Goal: Task Accomplishment & Management: Manage account settings

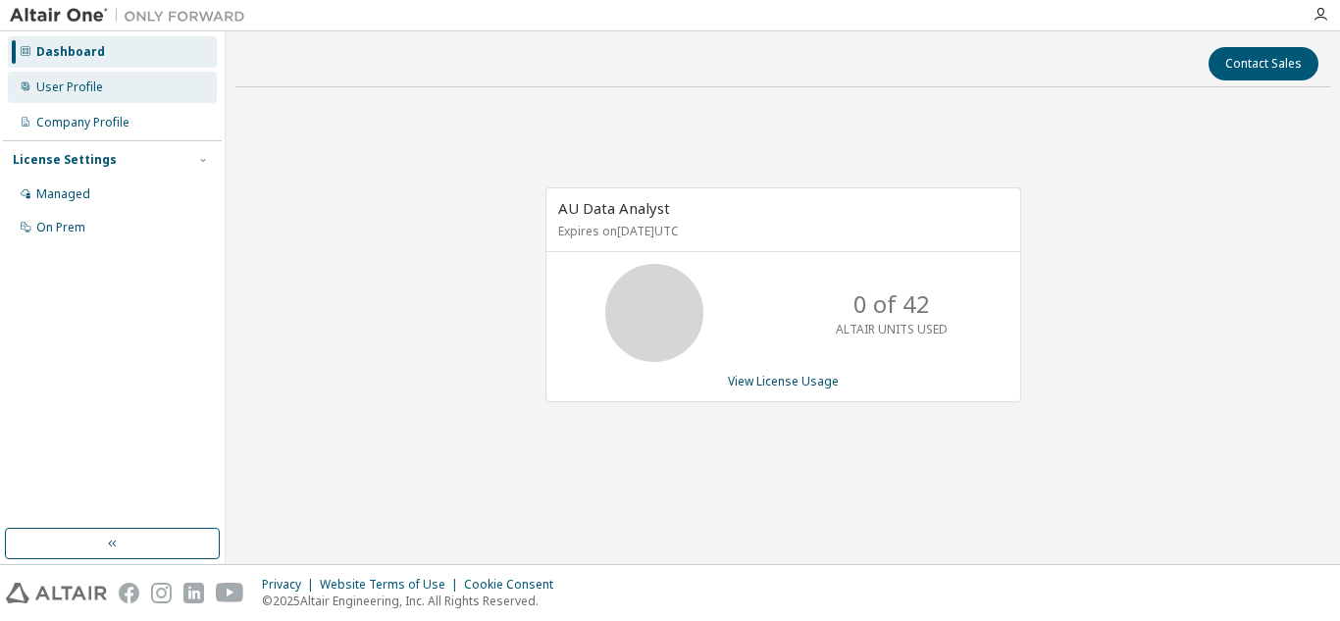
click at [92, 86] on div "User Profile" at bounding box center [69, 87] width 67 height 16
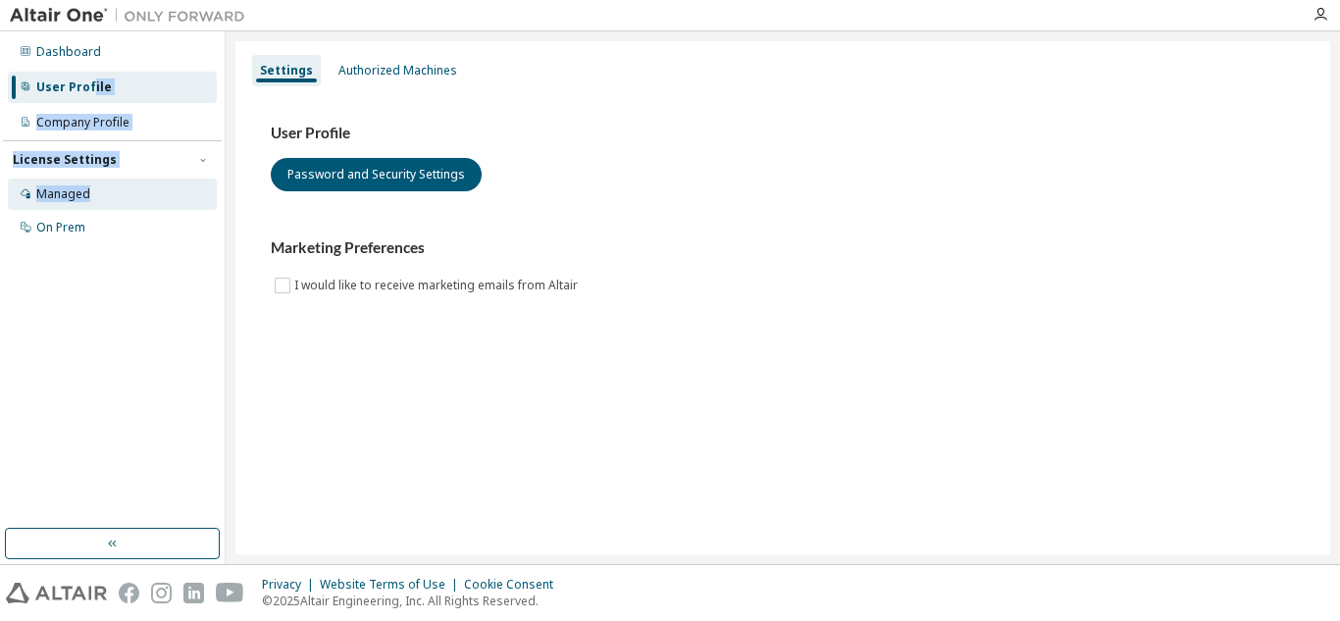
drag, startPoint x: 92, startPoint y: 86, endPoint x: 107, endPoint y: 186, distance: 101.2
click at [107, 186] on div "Dashboard User Profile Company Profile License Settings Managed On Prem" at bounding box center [112, 139] width 219 height 211
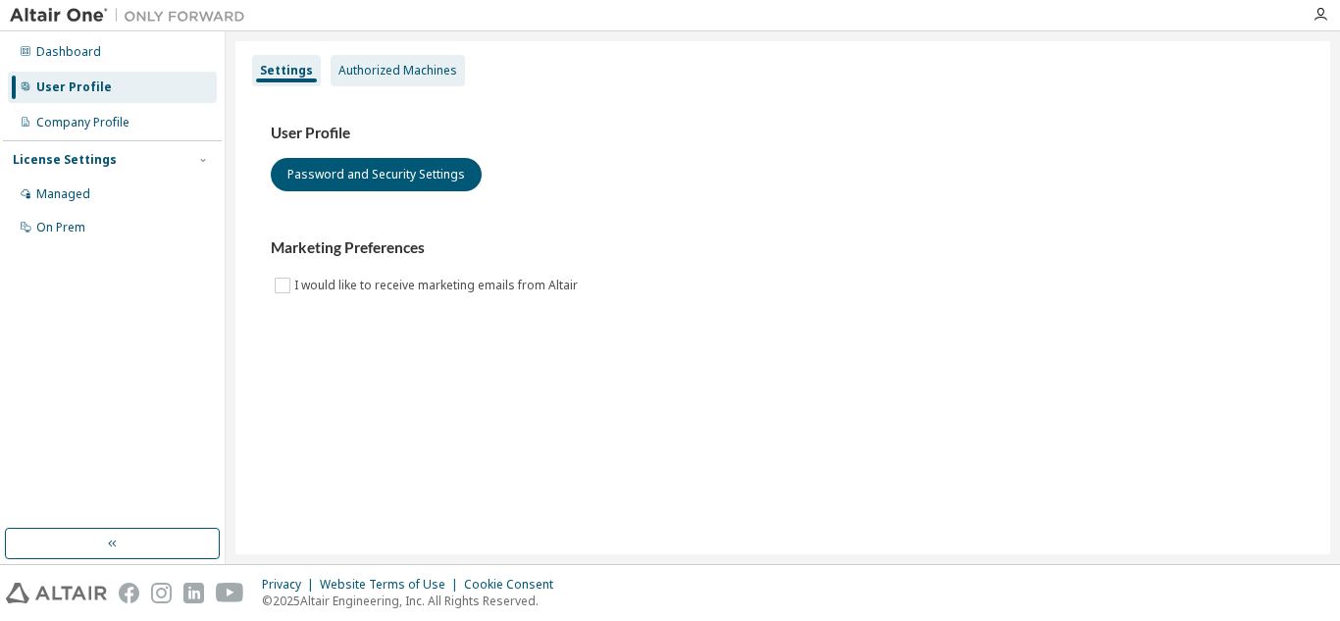
click at [404, 65] on div "Authorized Machines" at bounding box center [398, 71] width 119 height 16
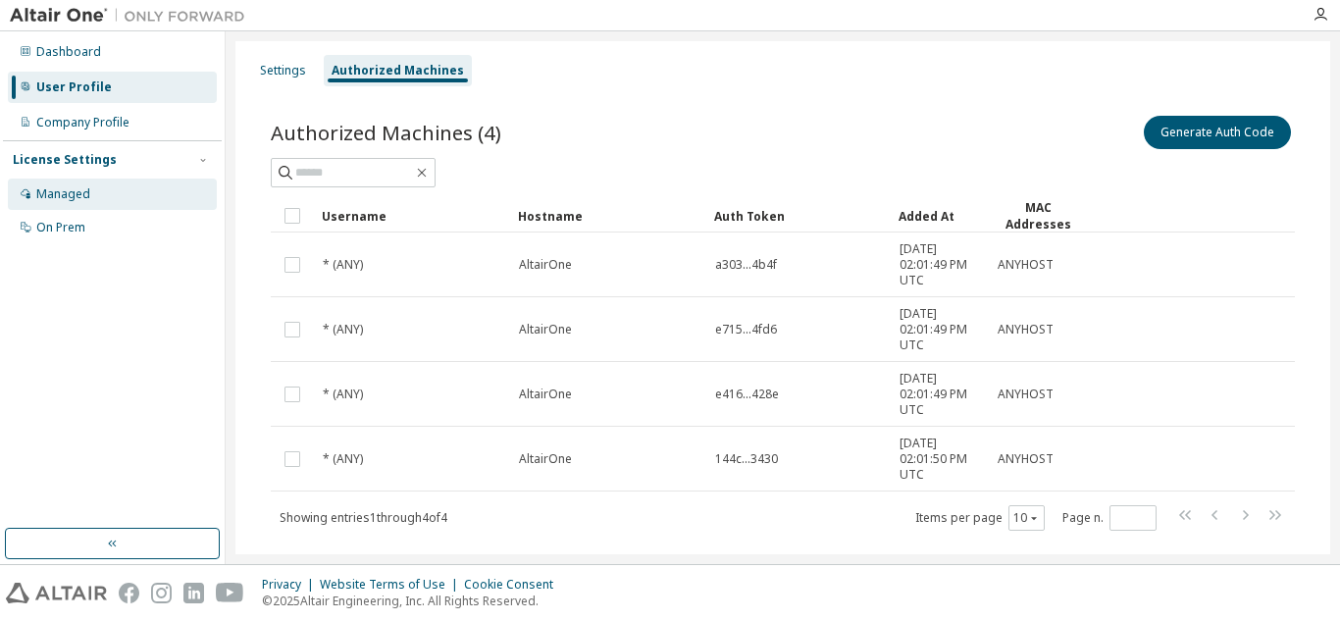
click at [76, 181] on div "Managed" at bounding box center [112, 194] width 209 height 31
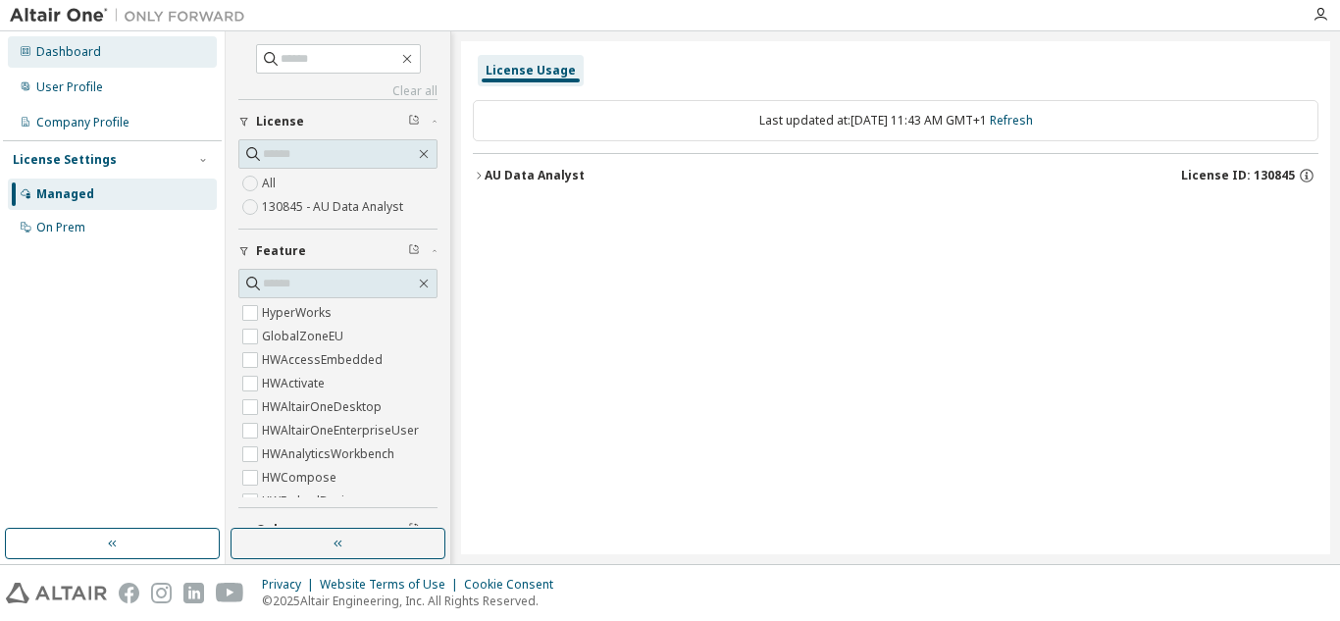
click at [89, 44] on div "Dashboard" at bounding box center [68, 52] width 65 height 16
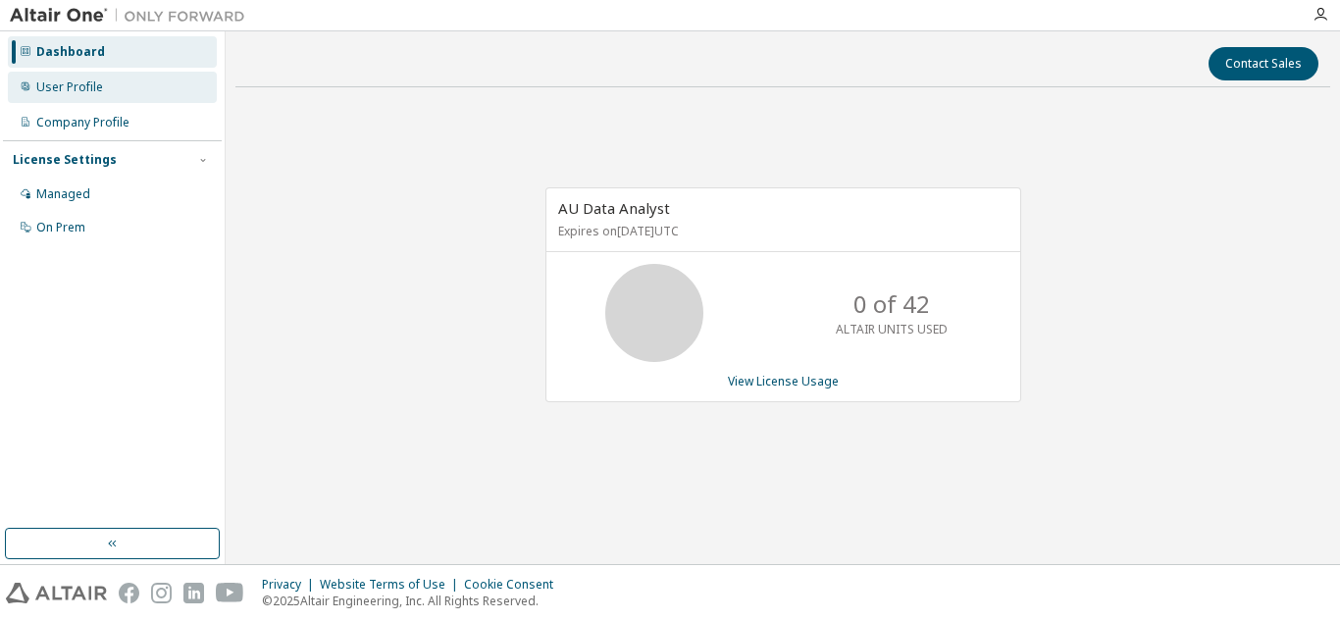
click at [66, 86] on div "User Profile" at bounding box center [69, 87] width 67 height 16
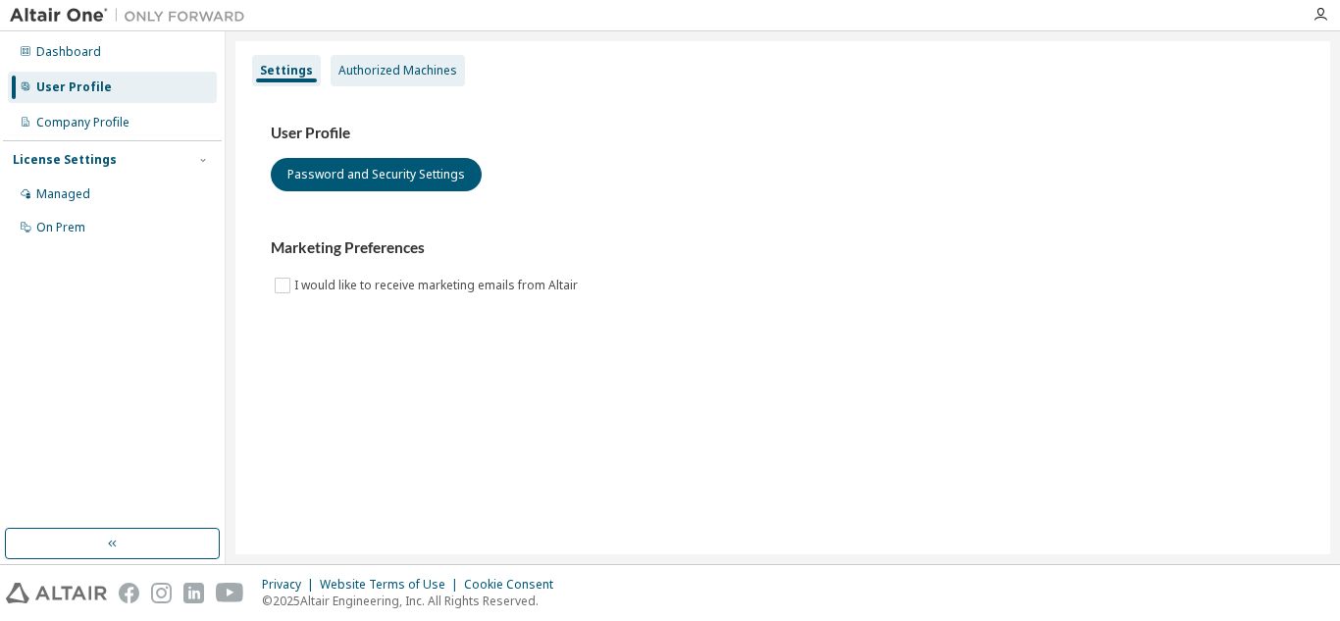
click at [403, 71] on div "Authorized Machines" at bounding box center [398, 71] width 119 height 16
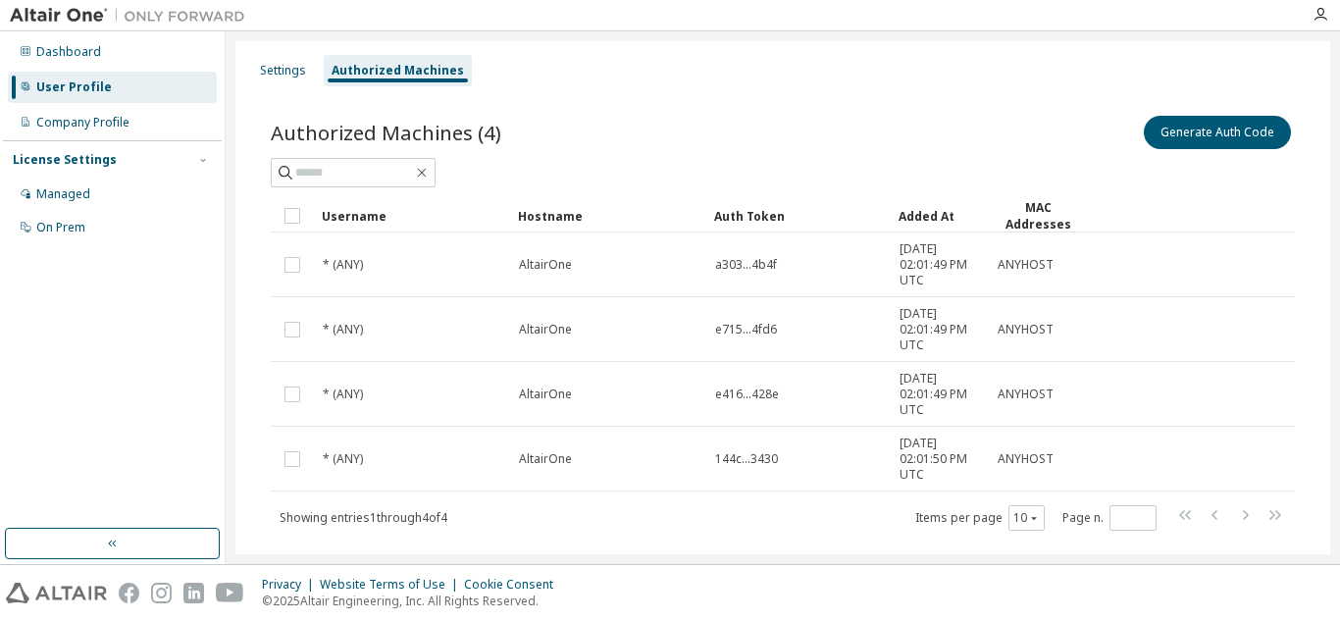
drag, startPoint x: 1325, startPoint y: 306, endPoint x: 704, endPoint y: 68, distance: 665.3
click at [704, 68] on div "Settings Authorized Machines" at bounding box center [782, 70] width 1071 height 35
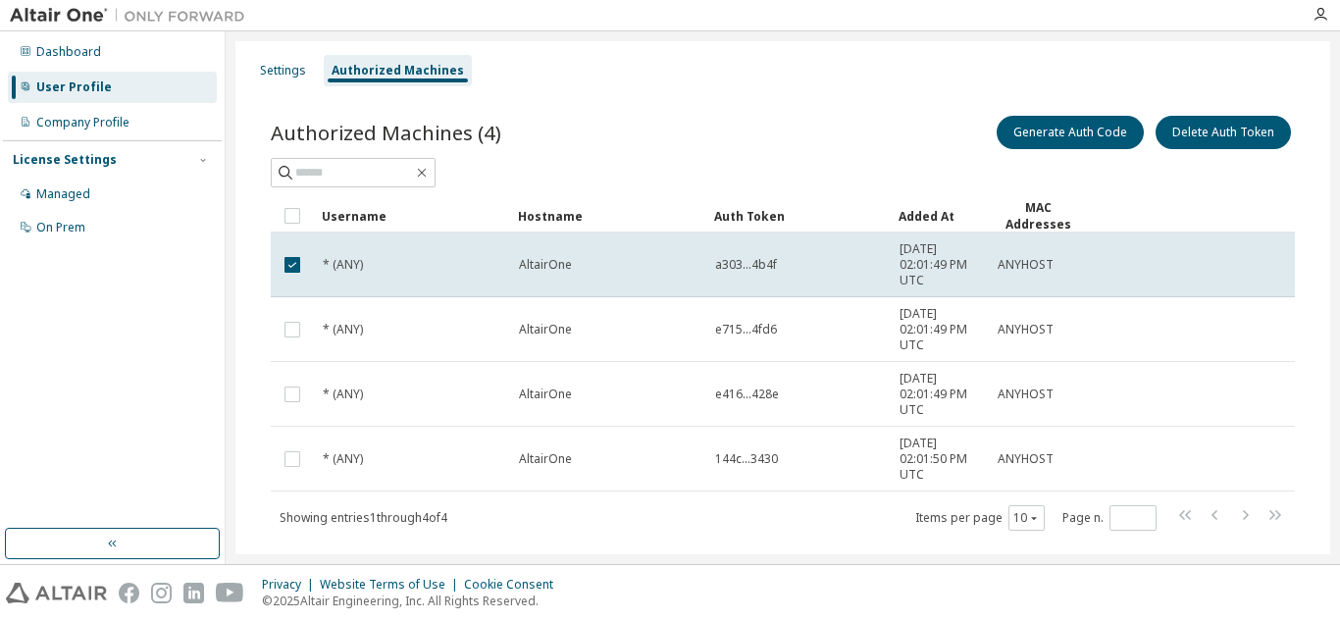
drag, startPoint x: 1042, startPoint y: 130, endPoint x: 832, endPoint y: 97, distance: 212.5
click at [832, 97] on div "Authorized Machines (4) Generate Auth Code Delete Auth Token Clear Load Save Sa…" at bounding box center [782, 335] width 1071 height 495
click at [1019, 125] on button "Generate Auth Code" at bounding box center [1070, 132] width 147 height 33
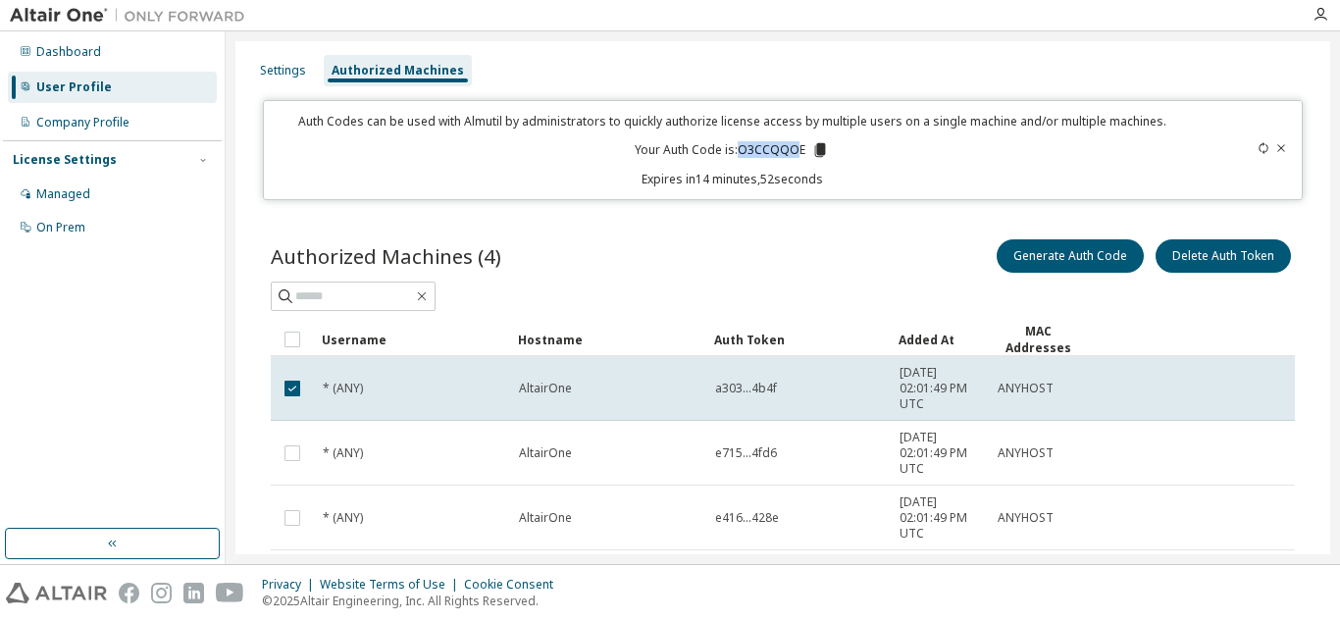
drag, startPoint x: 797, startPoint y: 147, endPoint x: 734, endPoint y: 144, distance: 62.9
click at [734, 144] on p "Your Auth Code is: O3CCQQOE" at bounding box center [732, 150] width 194 height 18
drag, startPoint x: 798, startPoint y: 142, endPoint x: 775, endPoint y: 144, distance: 22.7
click at [736, 145] on p "Your Auth Code is: O3CCQQOE" at bounding box center [732, 150] width 194 height 18
copy p "O3CCQQOE"
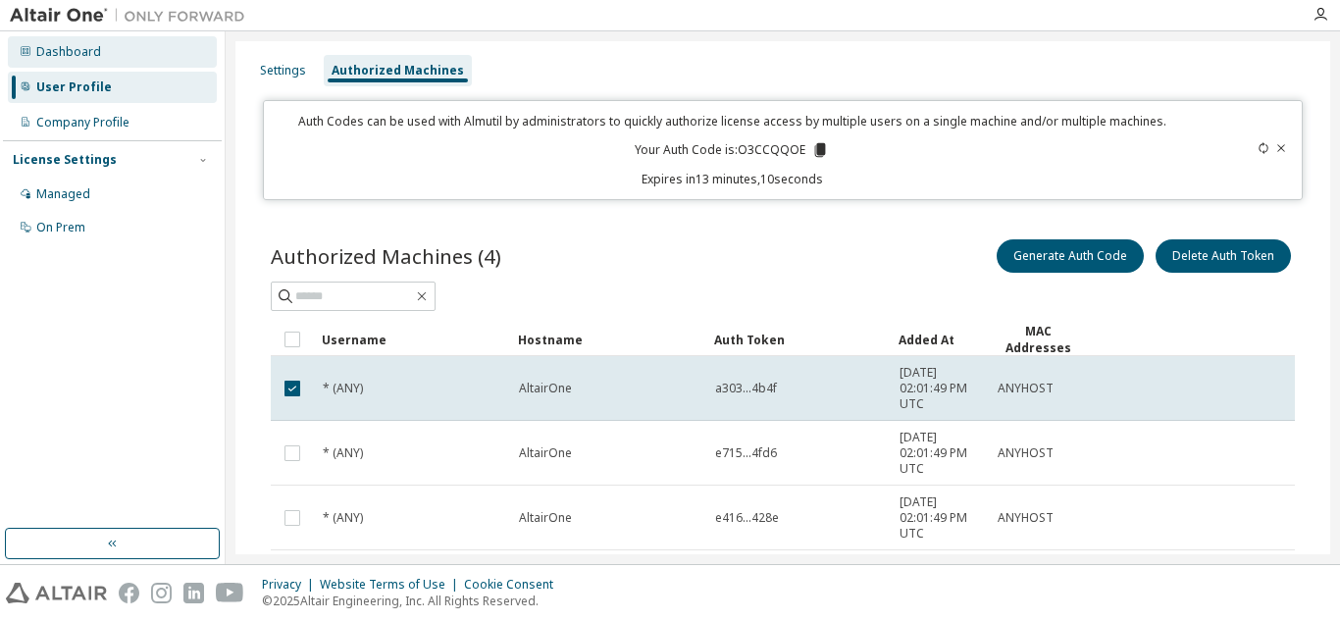
click at [75, 44] on div "Dashboard" at bounding box center [68, 52] width 65 height 16
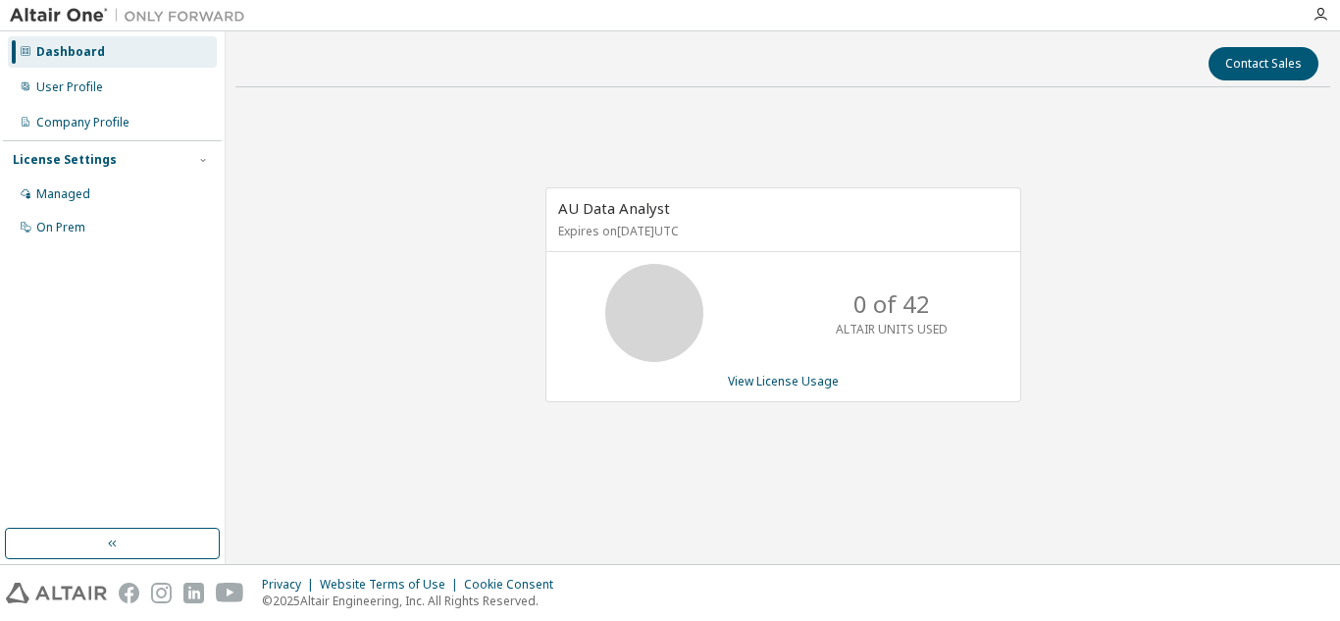
click at [73, 18] on img at bounding box center [132, 16] width 245 height 20
click at [69, 189] on div "Managed" at bounding box center [63, 194] width 54 height 16
click at [94, 85] on div "User Profile" at bounding box center [69, 87] width 67 height 16
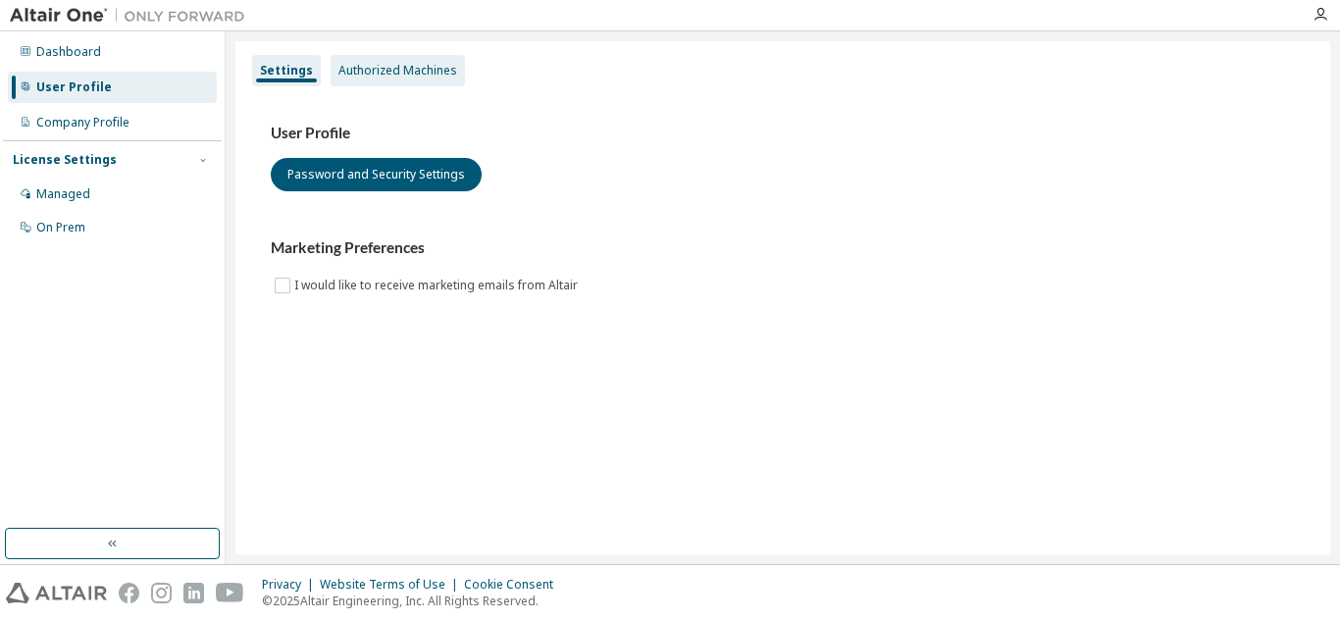
click at [375, 71] on div "Authorized Machines" at bounding box center [398, 71] width 119 height 16
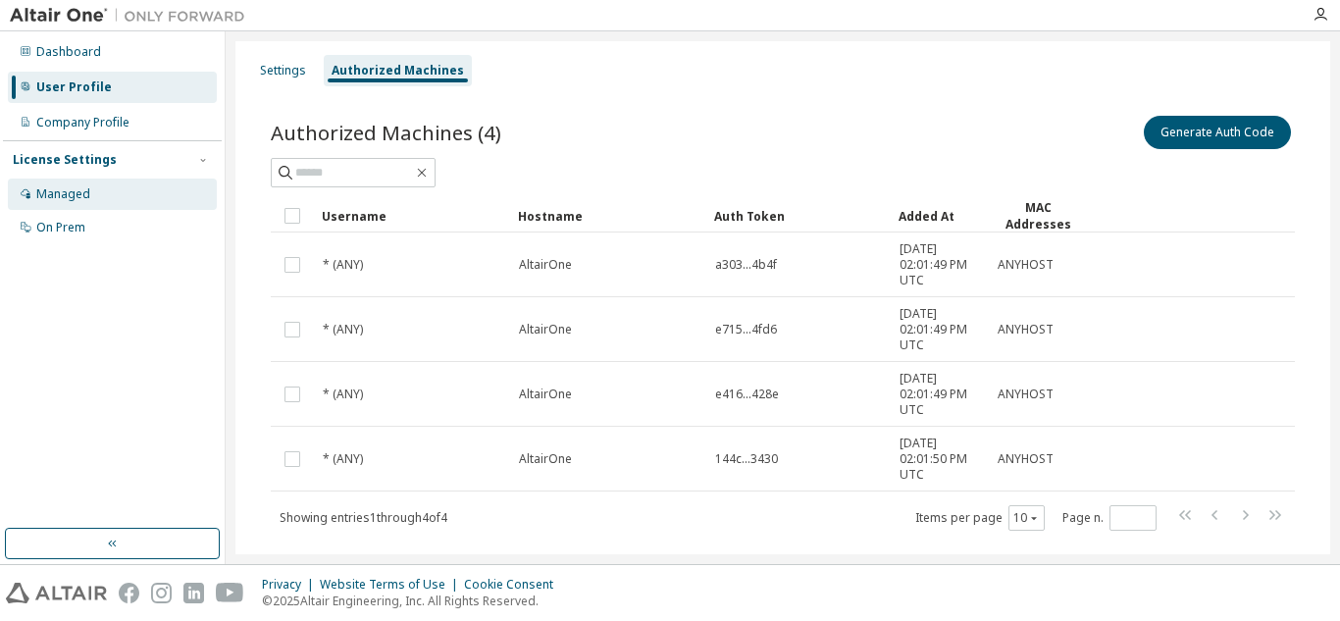
click at [79, 204] on div "Managed" at bounding box center [112, 194] width 209 height 31
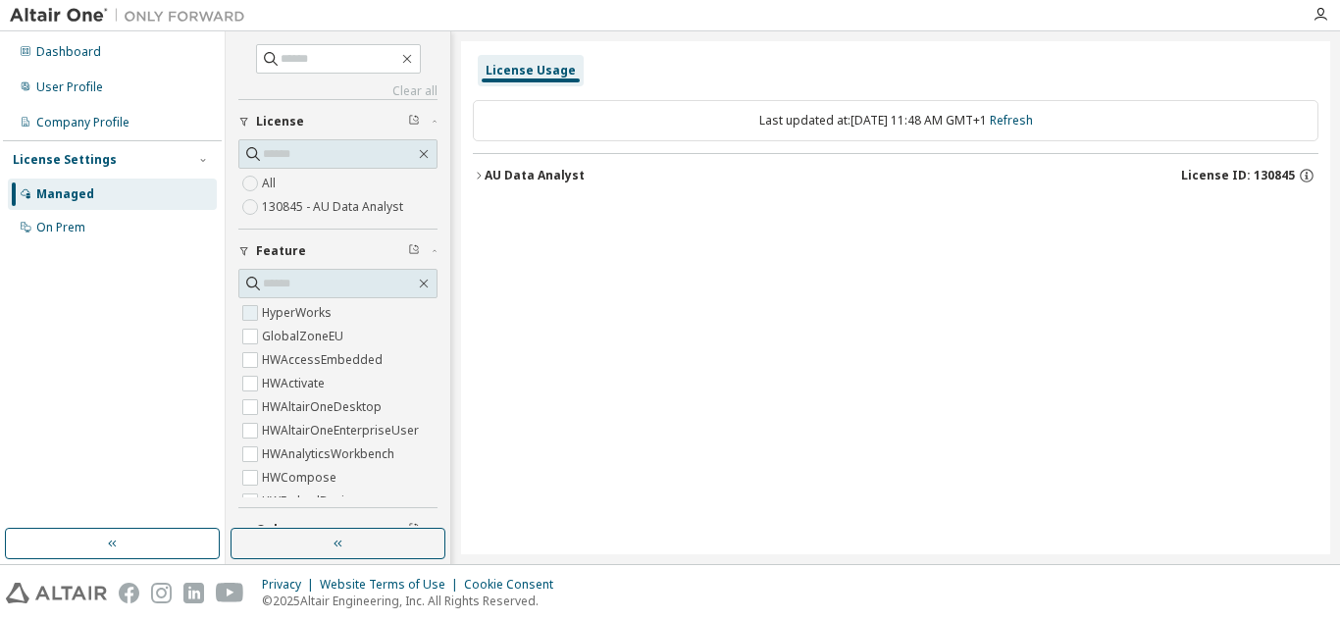
click at [286, 309] on label "HyperWorks" at bounding box center [299, 313] width 74 height 24
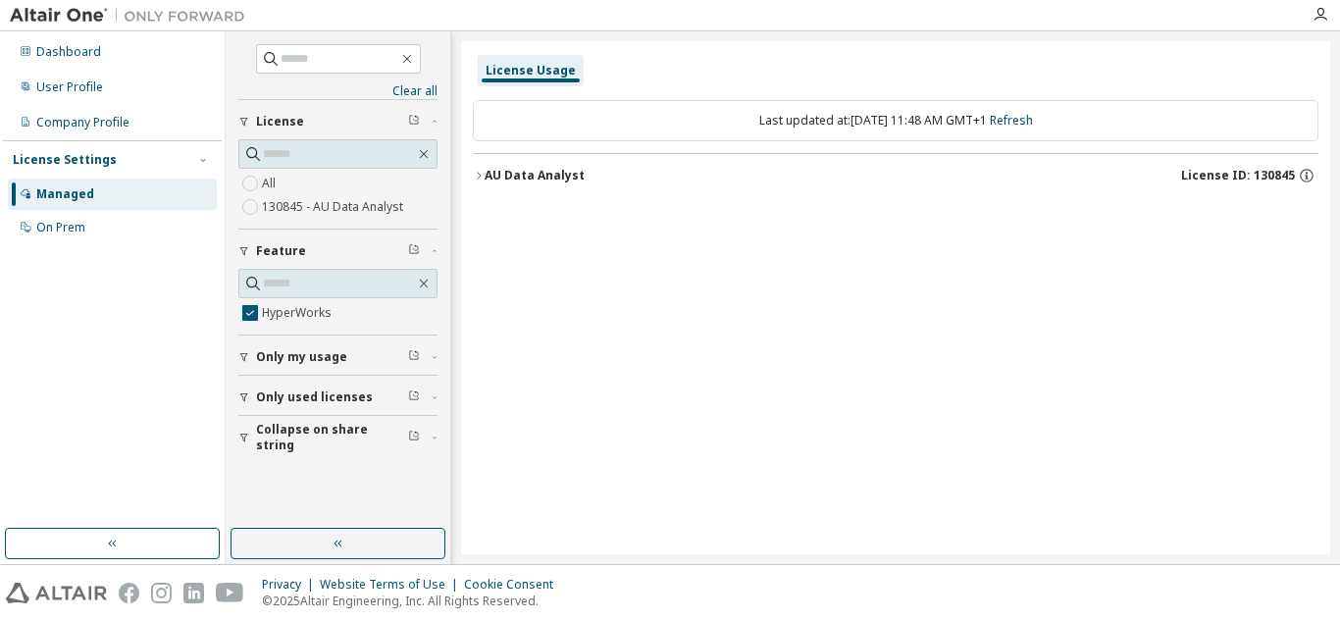
click at [76, 71] on div "Dashboard User Profile Company Profile License Settings Managed On Prem" at bounding box center [112, 139] width 219 height 211
click at [71, 82] on div "User Profile" at bounding box center [69, 87] width 67 height 16
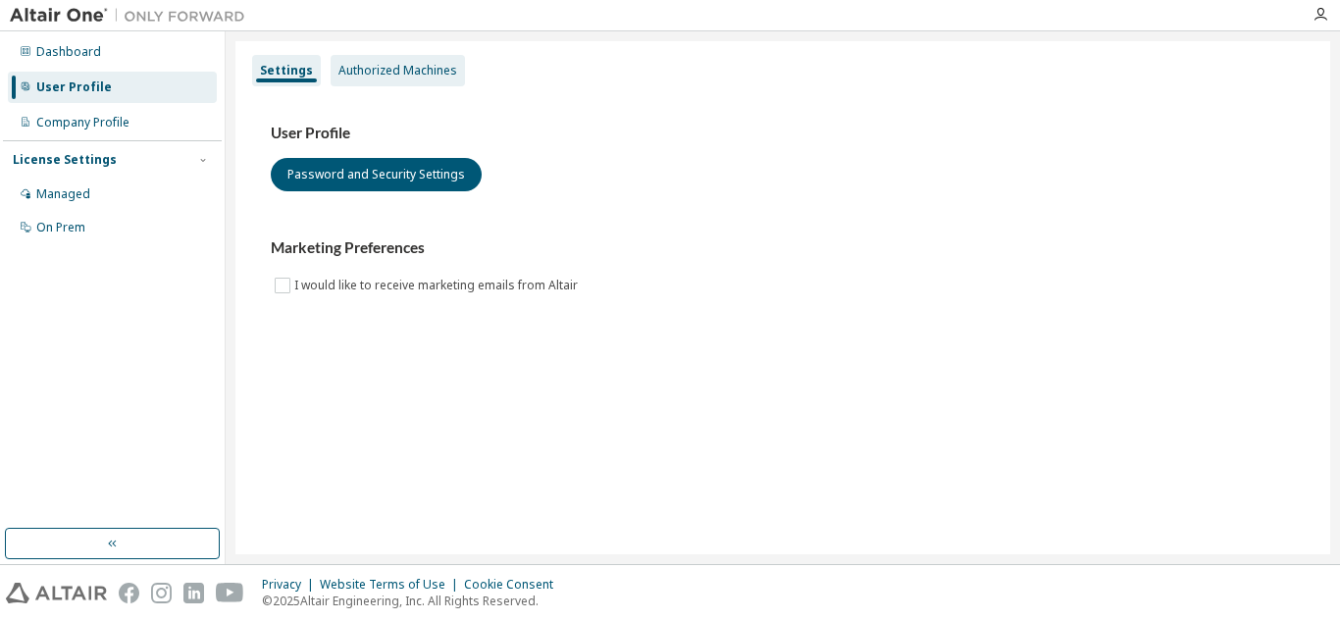
click at [372, 63] on div "Authorized Machines" at bounding box center [398, 71] width 119 height 16
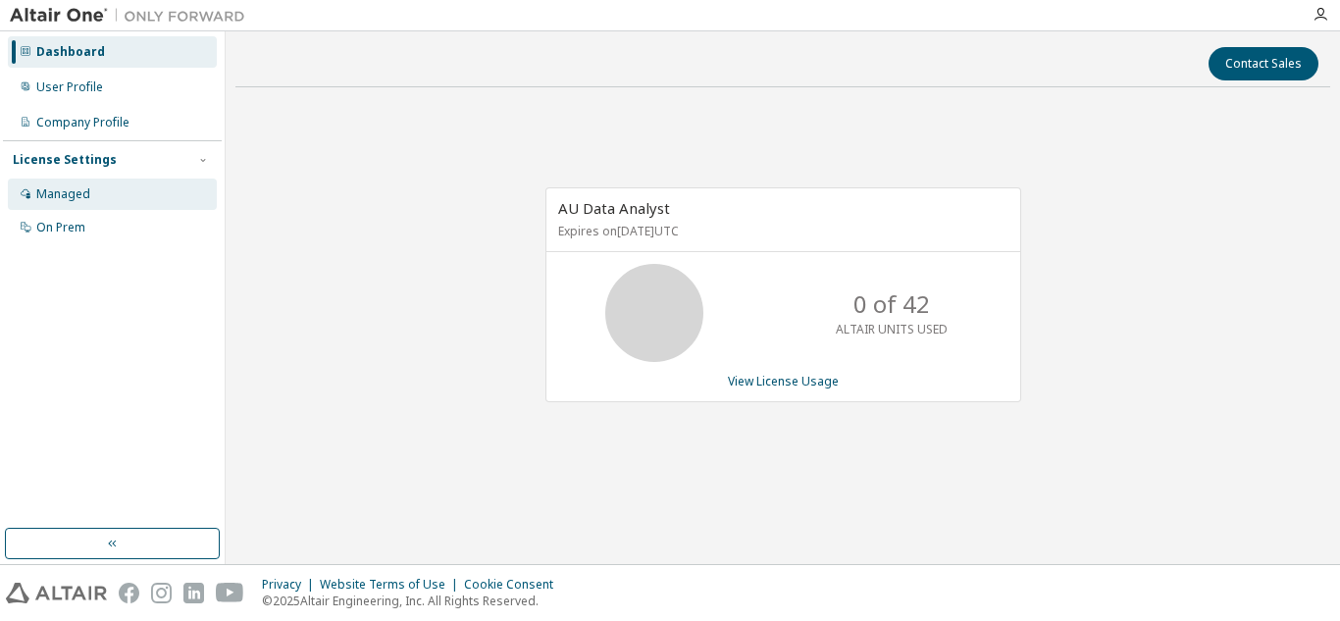
click at [74, 197] on div "Managed" at bounding box center [63, 194] width 54 height 16
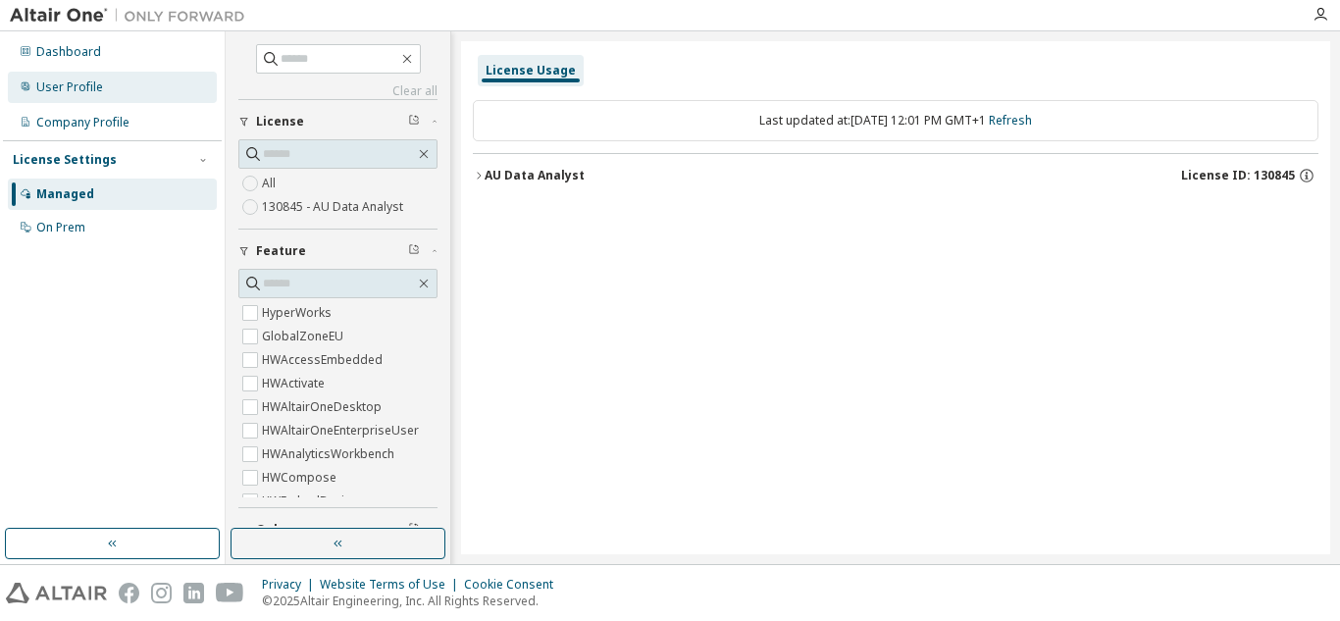
click at [79, 82] on div "User Profile" at bounding box center [69, 87] width 67 height 16
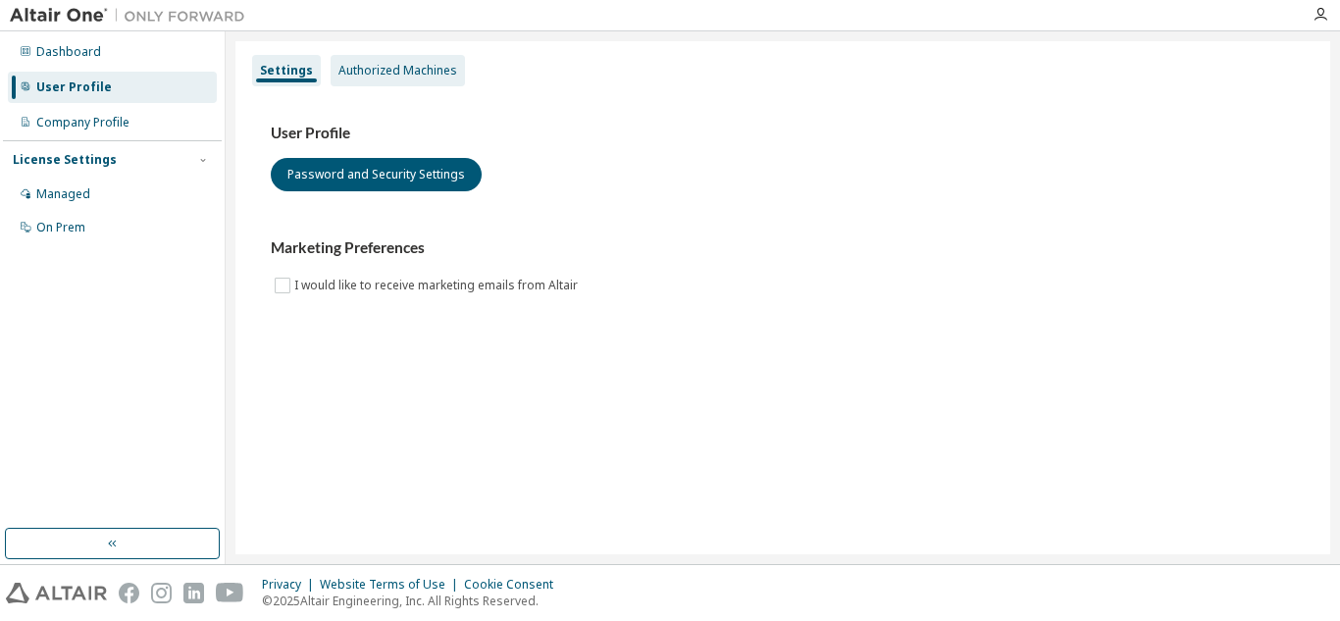
click at [394, 72] on div "Authorized Machines" at bounding box center [398, 71] width 119 height 16
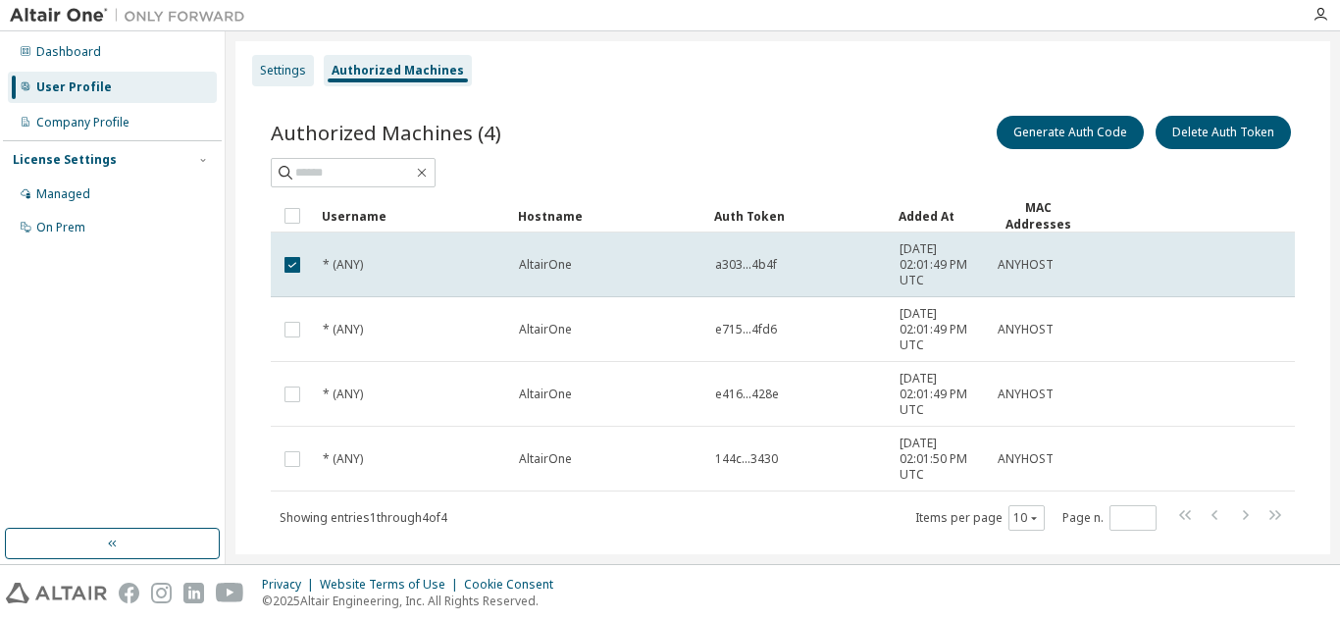
click at [289, 72] on div "Settings" at bounding box center [283, 71] width 46 height 16
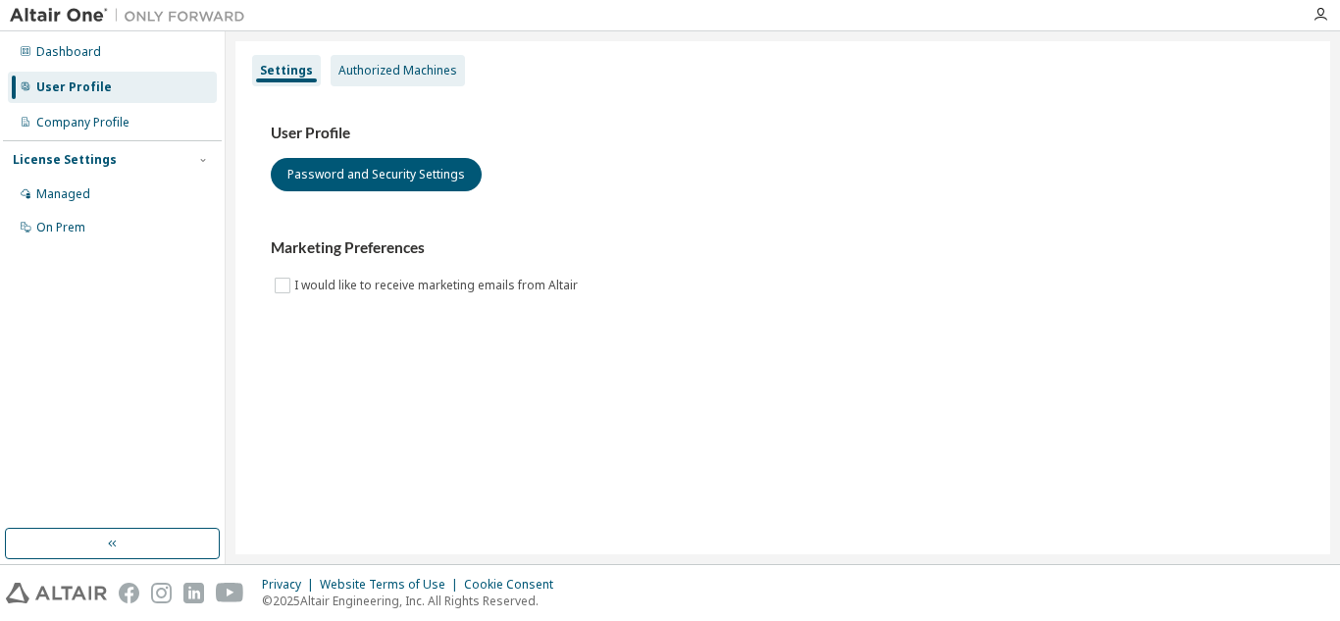
click at [389, 79] on div "Authorized Machines" at bounding box center [398, 70] width 134 height 31
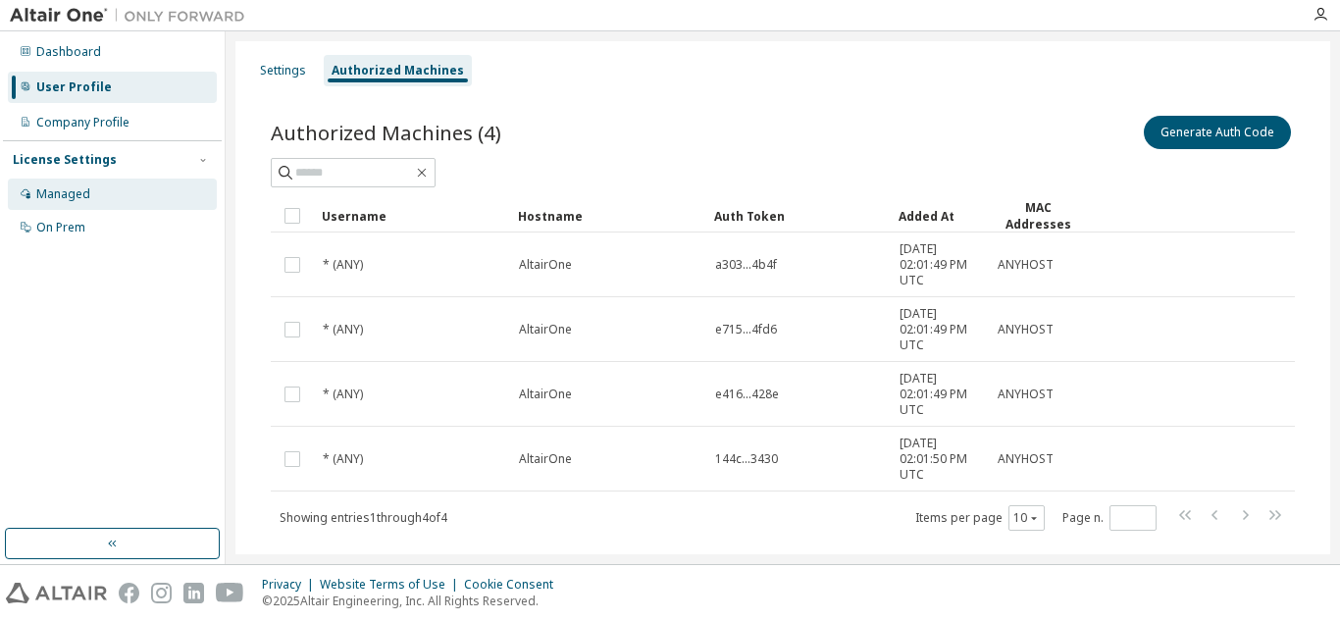
click at [54, 200] on div "Managed" at bounding box center [63, 194] width 54 height 16
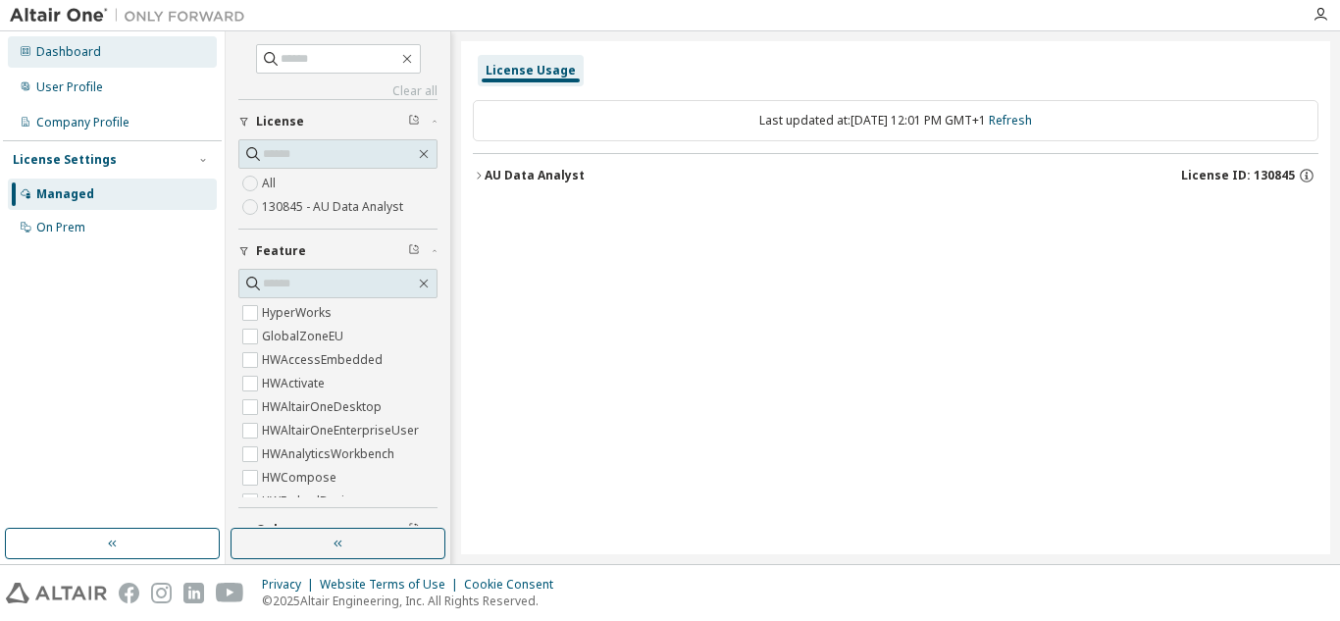
click at [73, 44] on div "Dashboard" at bounding box center [68, 52] width 65 height 16
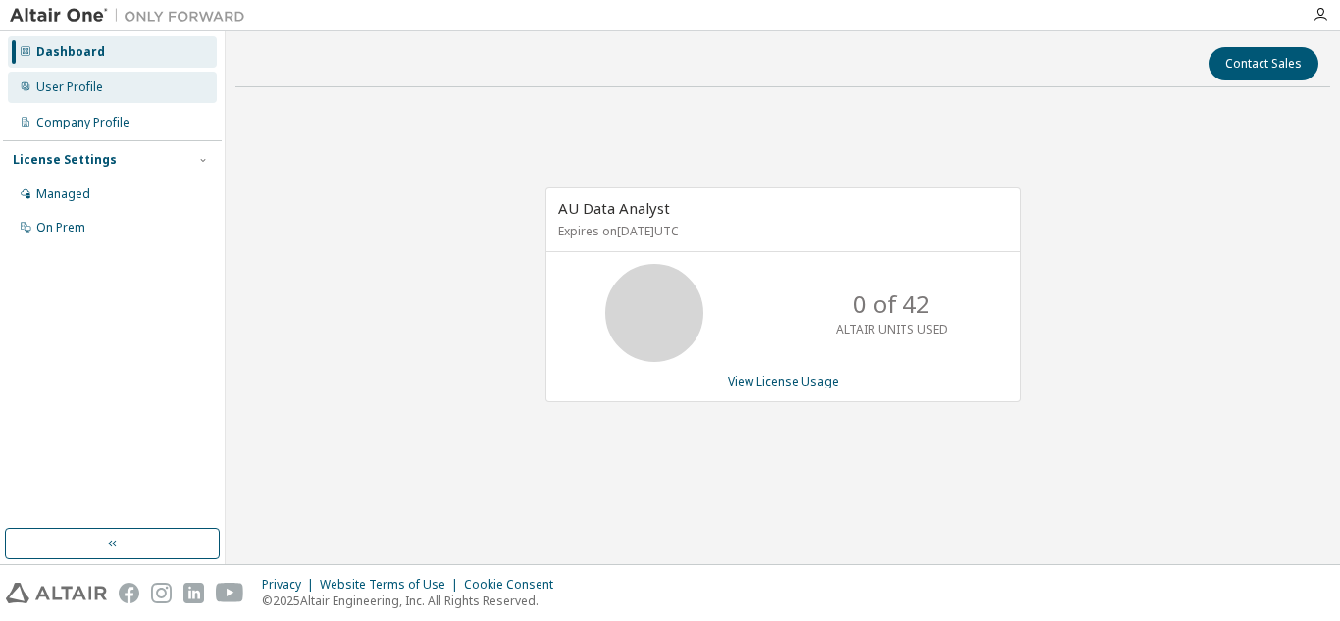
click at [85, 85] on div "User Profile" at bounding box center [69, 87] width 67 height 16
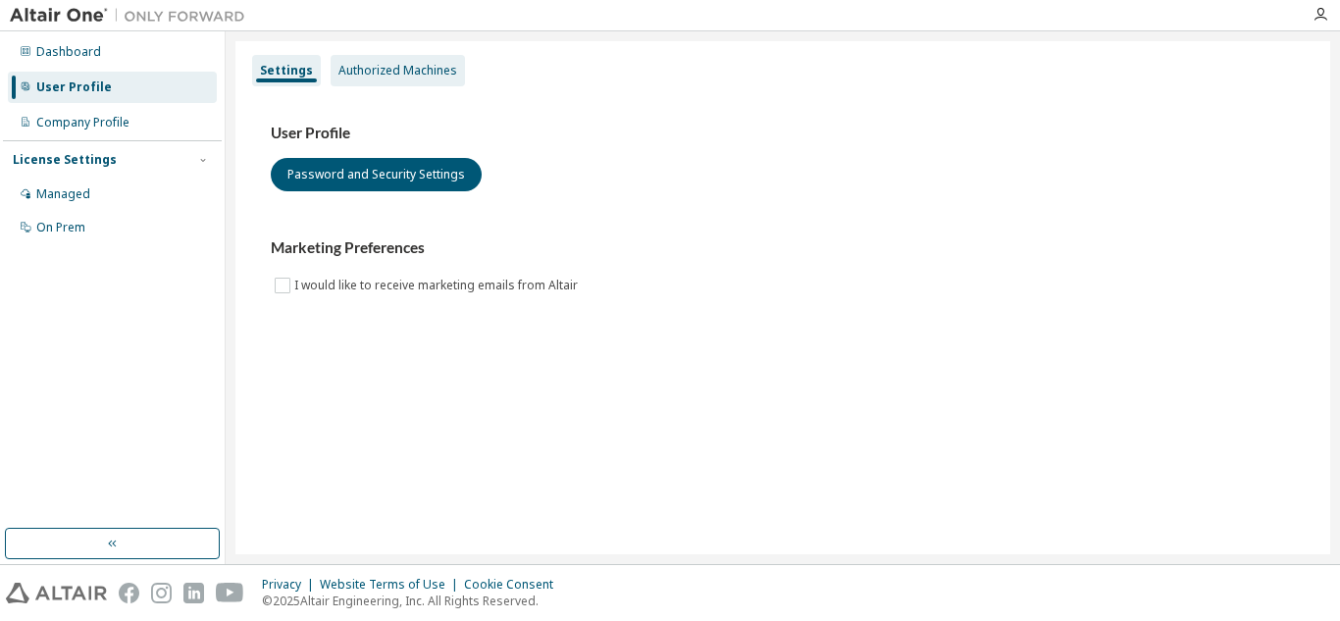
click at [398, 82] on div "Authorized Machines" at bounding box center [398, 70] width 134 height 31
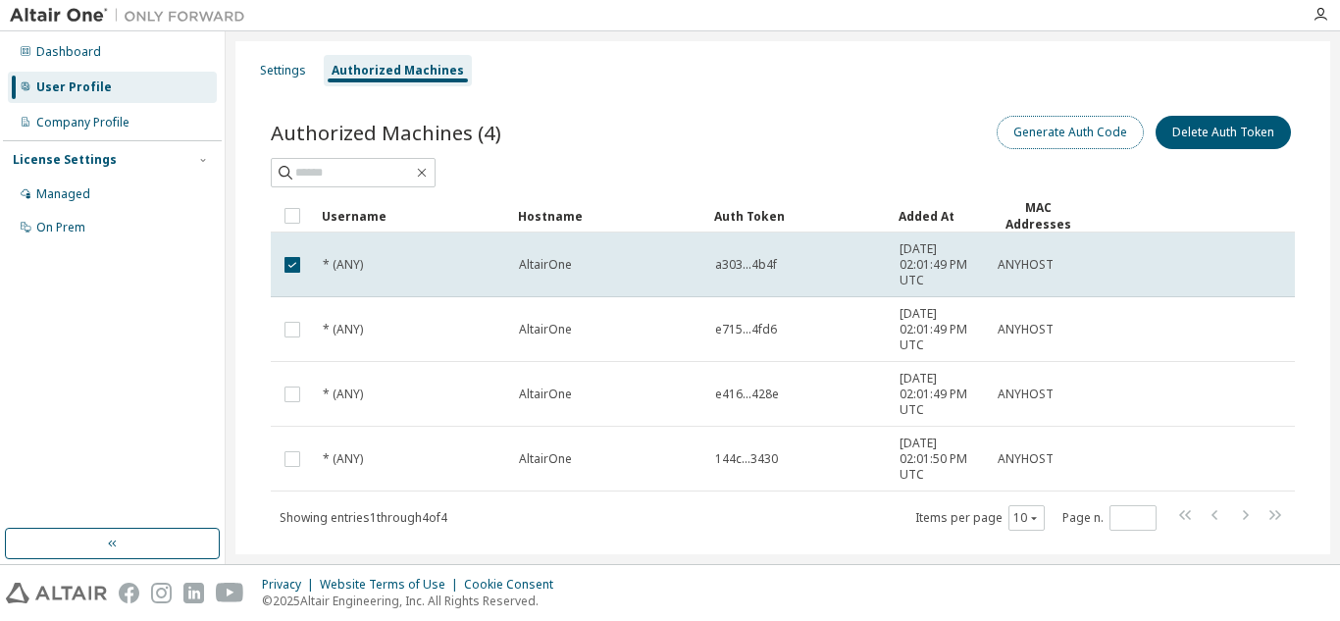
click at [1035, 142] on button "Generate Auth Code" at bounding box center [1070, 132] width 147 height 33
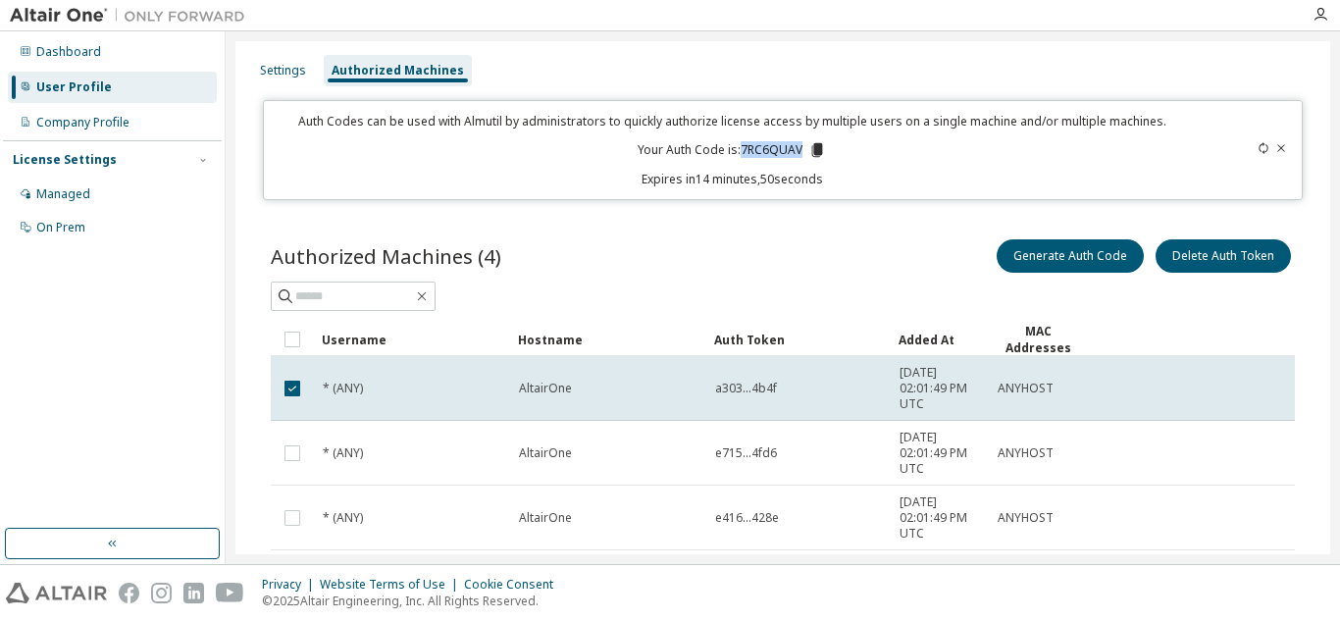
drag, startPoint x: 796, startPoint y: 145, endPoint x: 736, endPoint y: 147, distance: 59.9
click at [736, 147] on p "Your Auth Code is: 7RC6QUAV" at bounding box center [732, 150] width 188 height 18
copy p "7RC6QUAV"
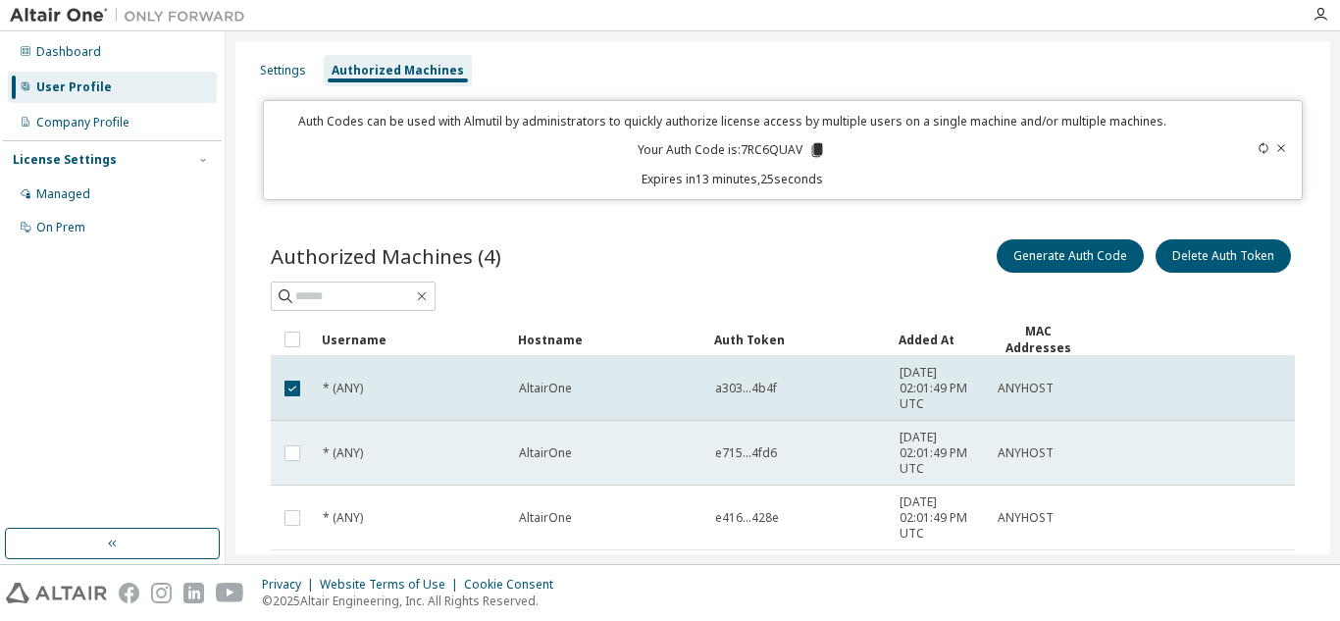
click at [1200, 480] on tr "* (ANY) AltairOne e715...4fd6 [DATE] 02:01:49 PM UTC ANYHOST" at bounding box center [783, 453] width 1024 height 65
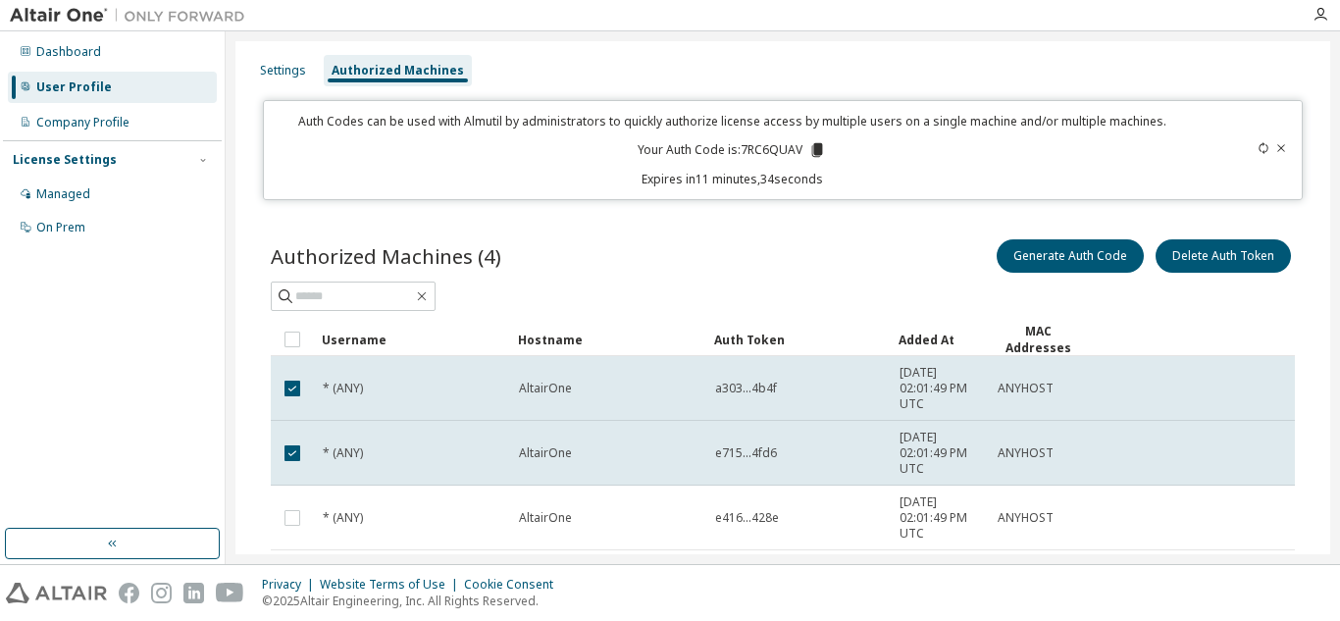
click at [762, 268] on div "Authorized Machines (4) Generate Auth Code Delete Auth Token" at bounding box center [783, 255] width 1024 height 41
click at [1324, 18] on icon "button" at bounding box center [1321, 15] width 16 height 16
